Goal: Find specific page/section: Find specific page/section

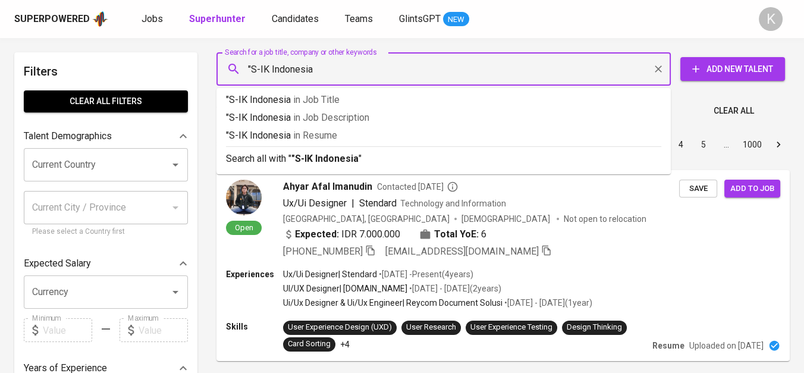
type input ""S-IK Indonesia""
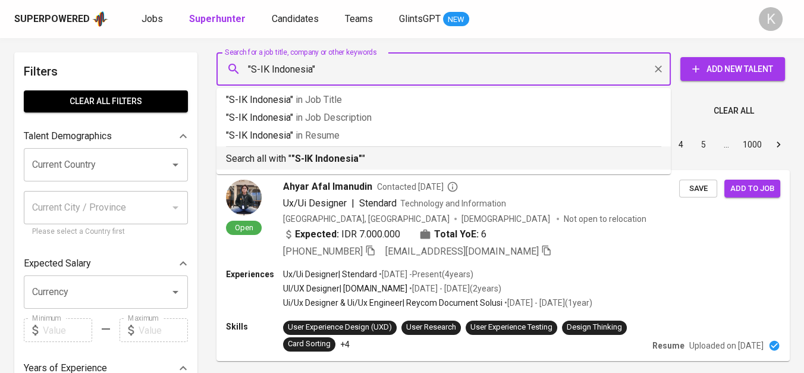
click at [380, 147] on div "Search all with " "S-IK Indonesia" "" at bounding box center [443, 156] width 435 height 20
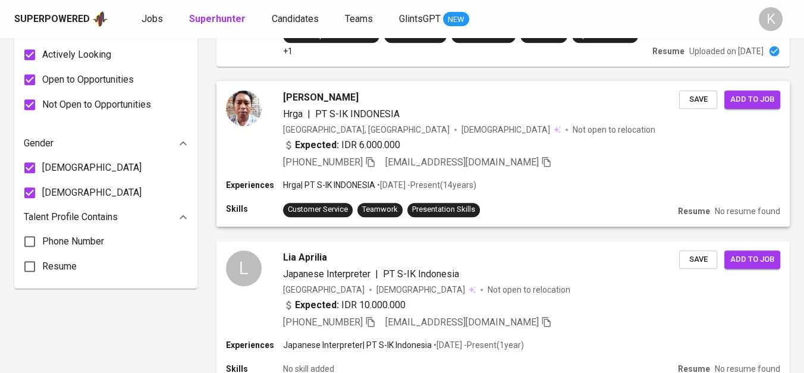
scroll to position [727, 0]
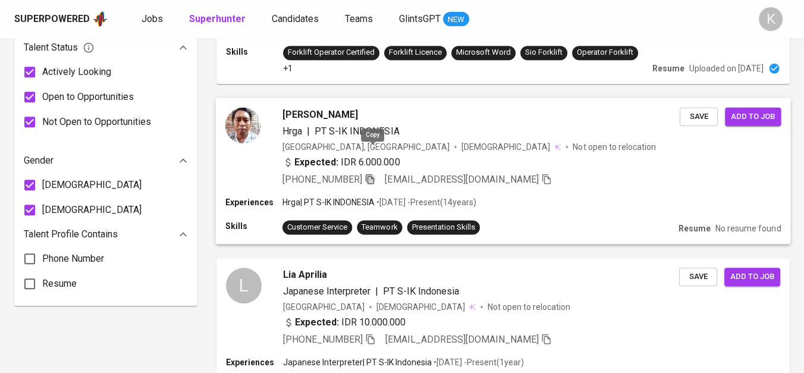
click at [372, 174] on icon "button" at bounding box center [370, 179] width 8 height 10
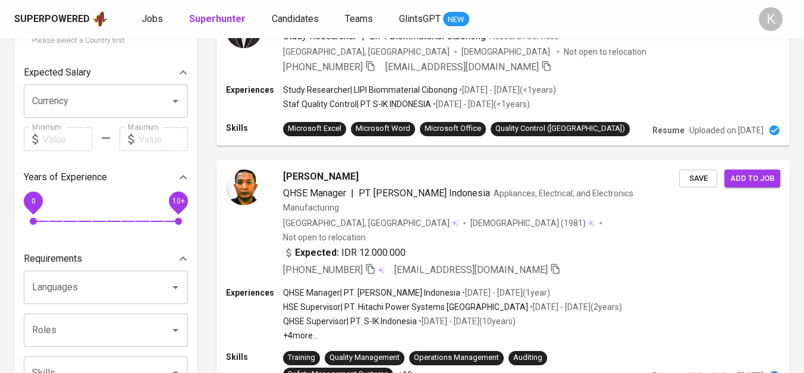
scroll to position [0, 0]
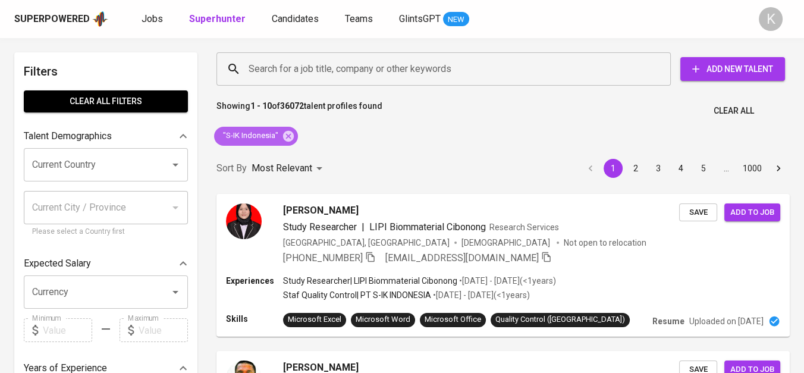
drag, startPoint x: 286, startPoint y: 134, endPoint x: 173, endPoint y: 1, distance: 173.9
click at [286, 134] on icon at bounding box center [288, 136] width 13 height 13
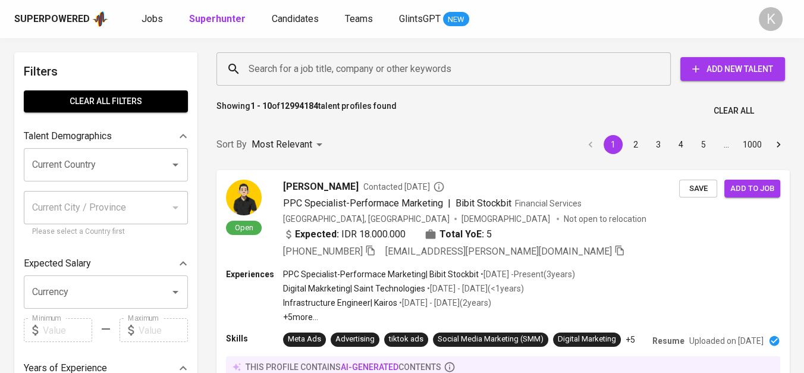
click at [353, 70] on input "Search for a job title, company or other keywords" at bounding box center [447, 69] width 402 height 23
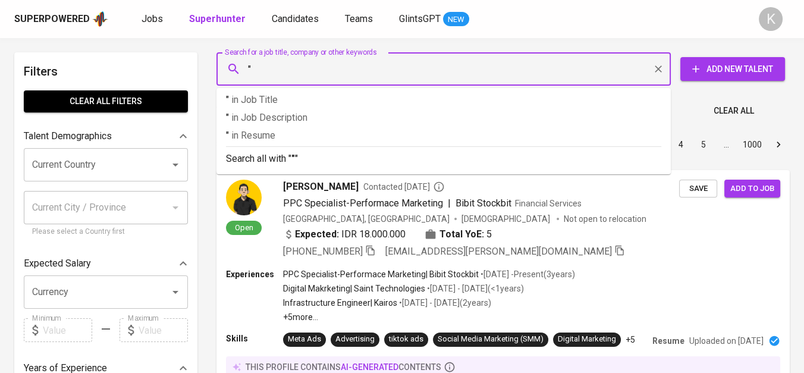
paste input "PT Bali Sunrise Studio"
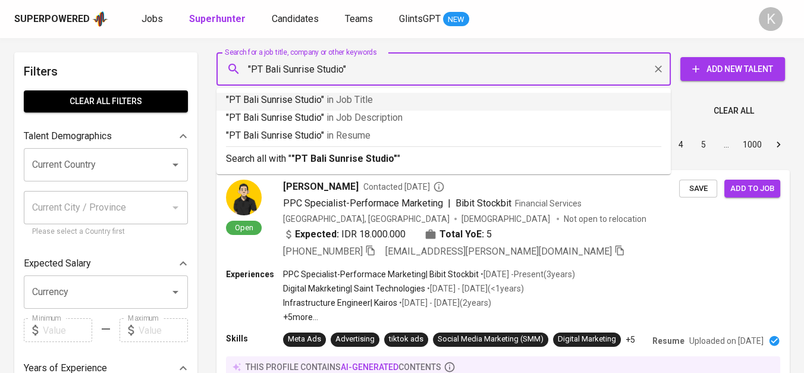
click at [263, 72] on input ""PT Bali Sunrise Studio"" at bounding box center [447, 69] width 402 height 23
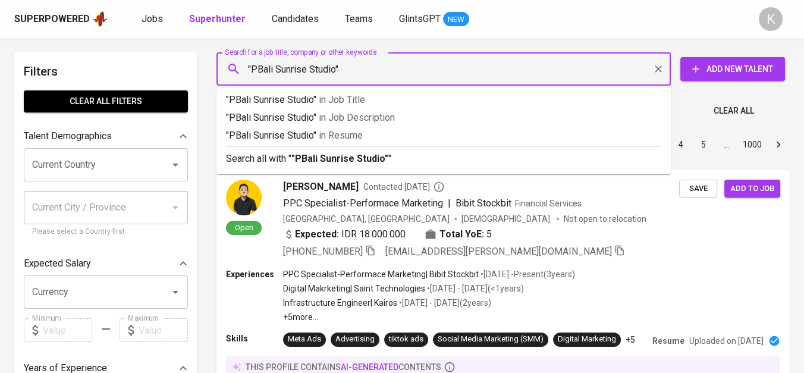
type input ""Bali Sunrise Studio""
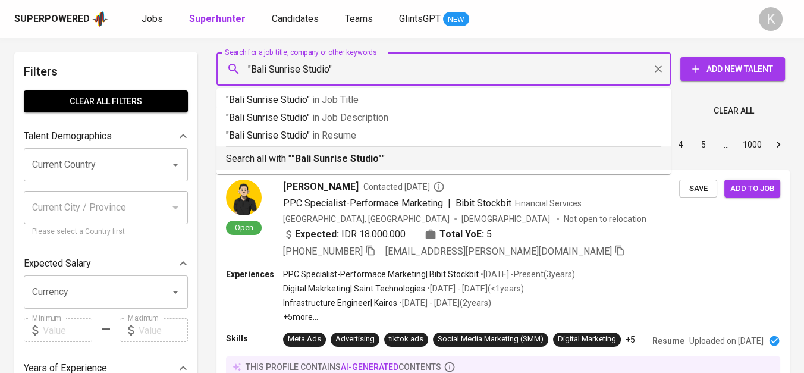
click at [372, 165] on p "Search all with " "Bali Sunrise Studio" "" at bounding box center [443, 159] width 435 height 14
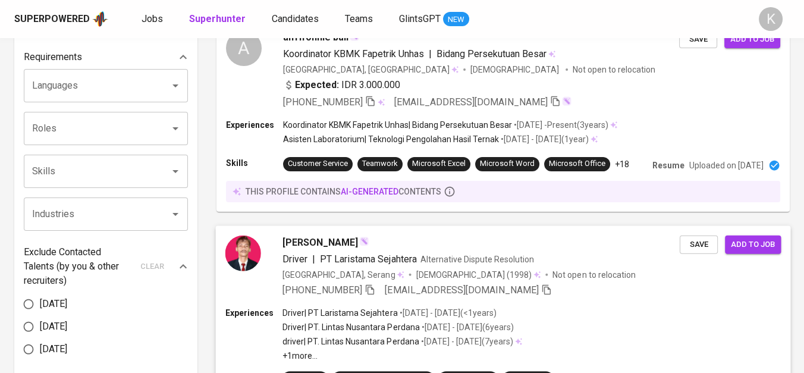
scroll to position [462, 0]
